Goal: Task Accomplishment & Management: Manage account settings

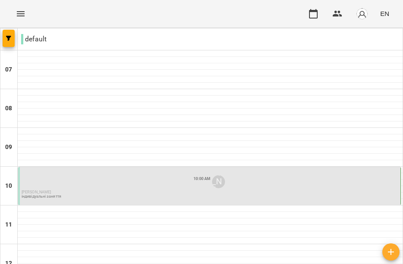
scroll to position [67, 0]
click at [91, 173] on div "10:00 AM [PERSON_NAME]" at bounding box center [210, 181] width 377 height 16
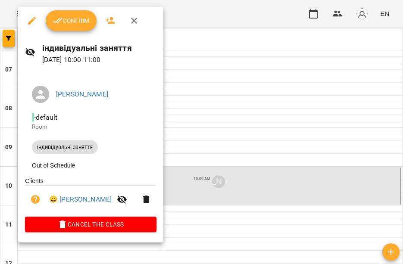
click at [72, 26] on button "Confirm" at bounding box center [71, 20] width 51 height 21
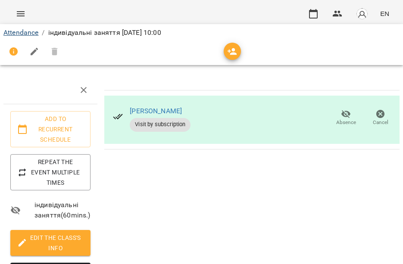
click at [20, 36] on link "Attendance" at bounding box center [20, 32] width 35 height 8
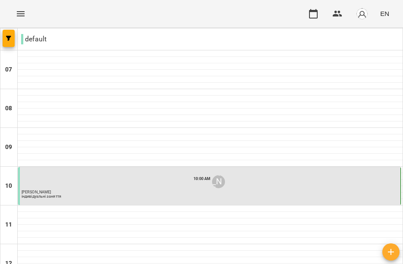
scroll to position [407, 0]
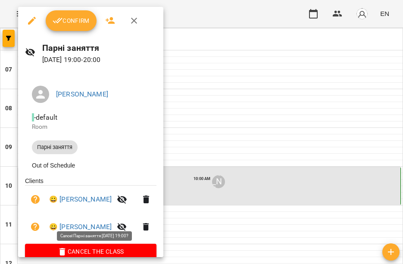
click at [95, 252] on span "Cancel the class" at bounding box center [91, 251] width 118 height 10
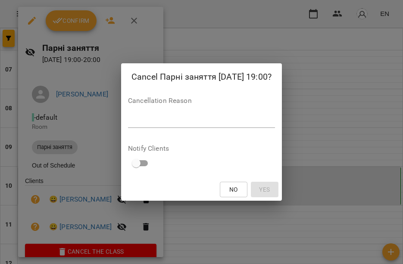
click at [177, 111] on div "Cancellation Reason *" at bounding box center [201, 114] width 147 height 34
click at [178, 124] on textarea at bounding box center [201, 121] width 147 height 8
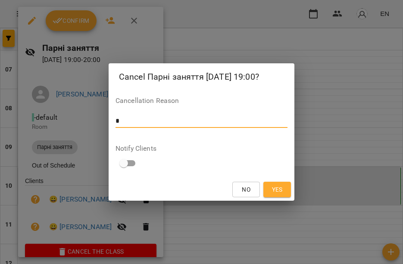
type textarea "*"
click at [276, 189] on span "Yes" at bounding box center [277, 189] width 11 height 10
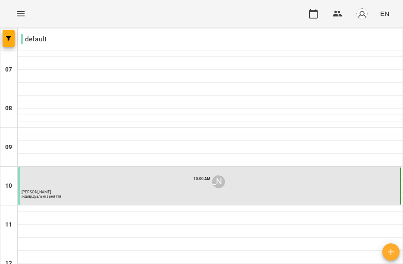
scroll to position [155, 0]
